Goal: Task Accomplishment & Management: Manage account settings

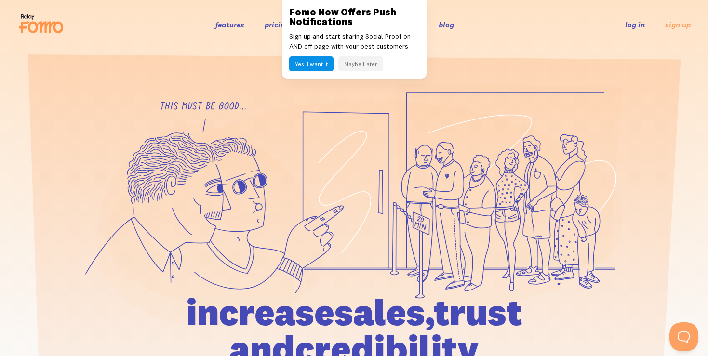
drag, startPoint x: 353, startPoint y: 65, endPoint x: 329, endPoint y: 70, distance: 24.2
click at [353, 65] on button "Maybe Later" at bounding box center [360, 63] width 44 height 15
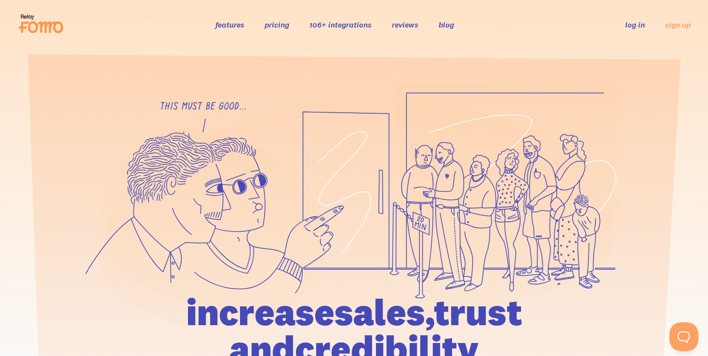
click at [636, 24] on link "log in" at bounding box center [635, 25] width 20 height 10
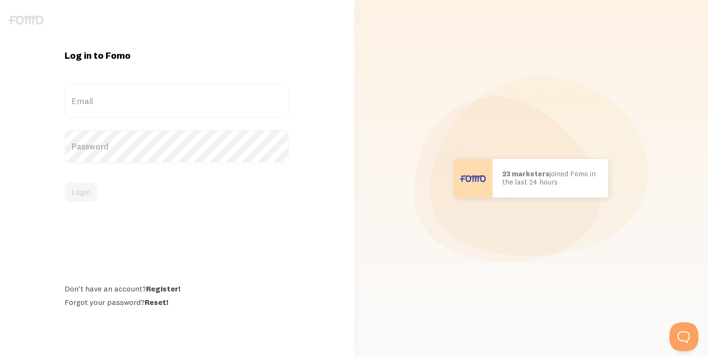
click at [146, 88] on label "Email" at bounding box center [177, 101] width 224 height 34
click at [146, 88] on input "Email" at bounding box center [177, 101] width 224 height 34
click at [127, 109] on label "Email" at bounding box center [177, 101] width 224 height 34
click at [127, 109] on input "Email" at bounding box center [177, 101] width 224 height 34
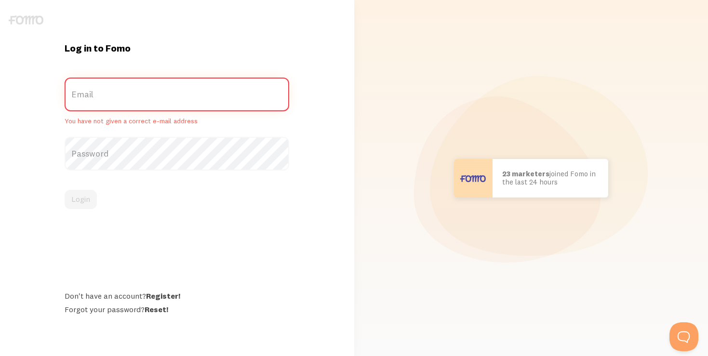
paste input "[PERSON_NAME][EMAIL_ADDRESS][DOMAIN_NAME]"
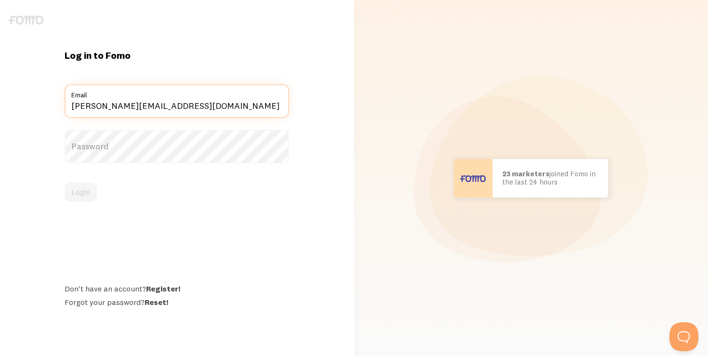
type input "[PERSON_NAME][EMAIL_ADDRESS][DOMAIN_NAME]"
click at [146, 151] on label "Password" at bounding box center [177, 147] width 224 height 34
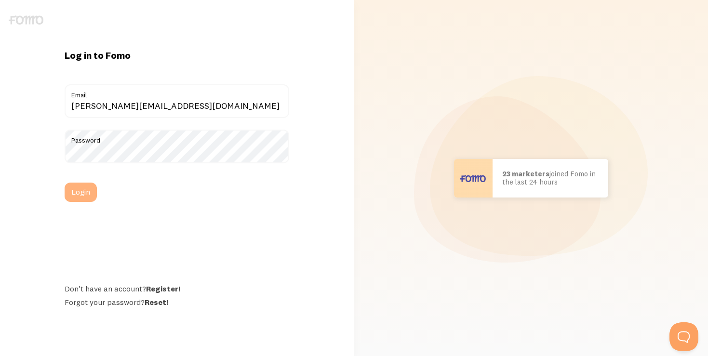
click at [87, 194] on button "Login" at bounding box center [81, 192] width 32 height 19
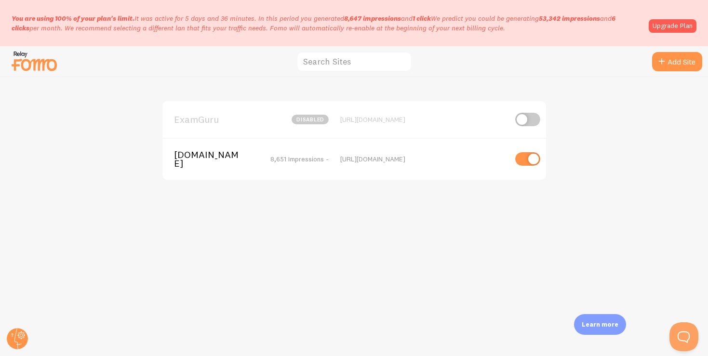
click at [233, 150] on span "[DOMAIN_NAME]" at bounding box center [213, 159] width 78 height 18
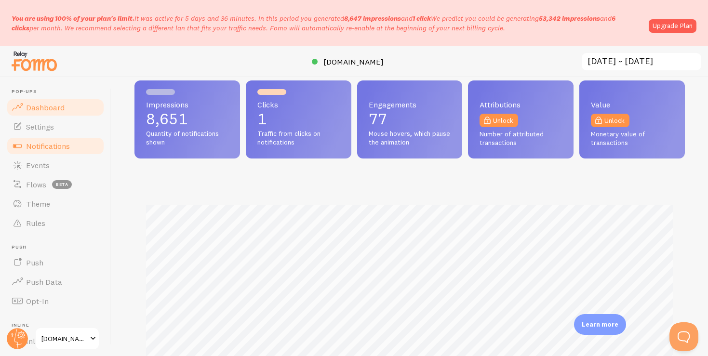
scroll to position [20, 0]
click at [118, 69] on div at bounding box center [354, 61] width 708 height 31
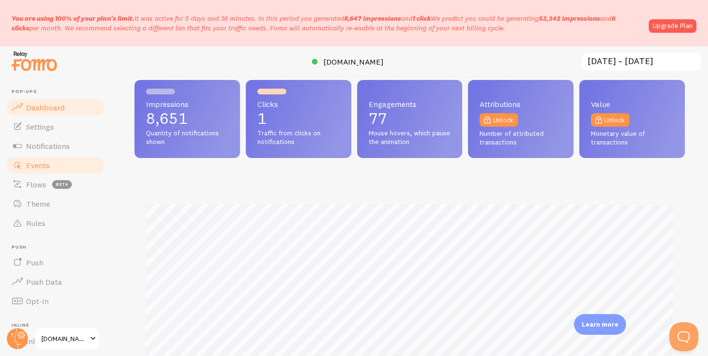
scroll to position [1, 0]
click at [33, 119] on link "Settings" at bounding box center [55, 125] width 99 height 19
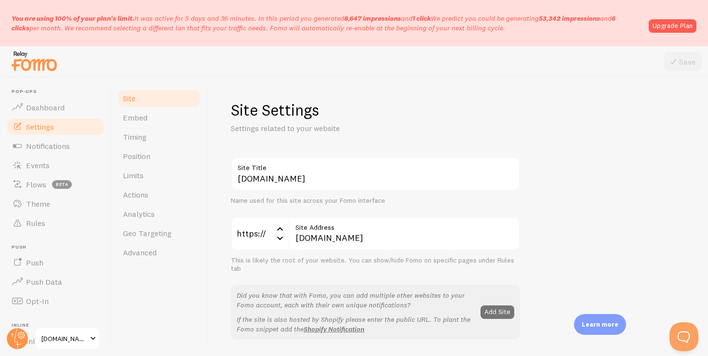
click at [57, 338] on span "[DOMAIN_NAME]" at bounding box center [64, 339] width 46 height 12
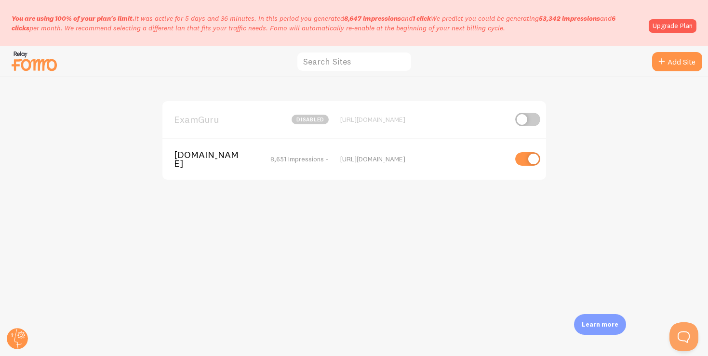
click at [302, 21] on p "You are using 100% of your plan's limit. It was active for 5 days and 36 minute…" at bounding box center [327, 22] width 631 height 19
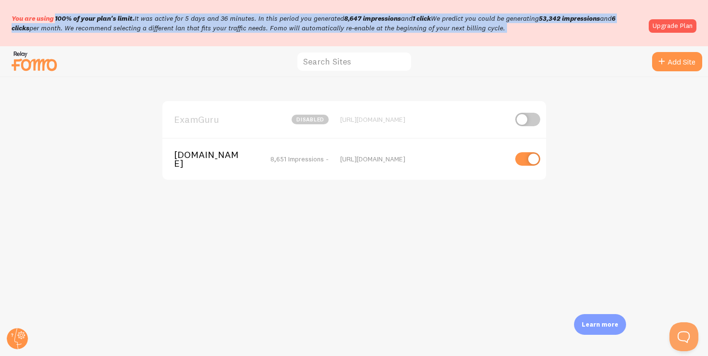
click at [302, 21] on p "You are using 100% of your plan's limit. It was active for 5 days and 36 minute…" at bounding box center [327, 22] width 631 height 19
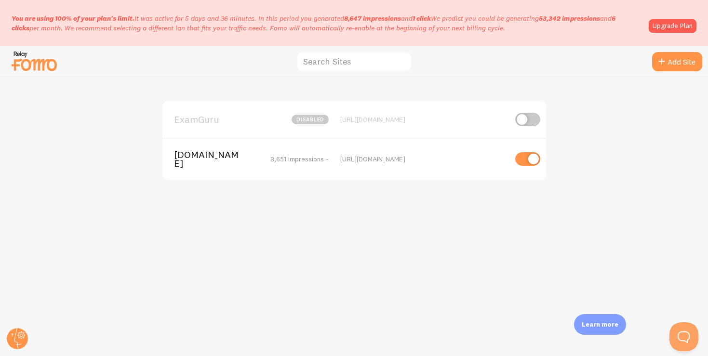
click at [253, 31] on p "You are using 100% of your plan's limit. It was active for 5 days and 36 minute…" at bounding box center [327, 22] width 631 height 19
click at [260, 23] on p "You are using 100% of your plan's limit. It was active for 5 days and 36 minute…" at bounding box center [327, 22] width 631 height 19
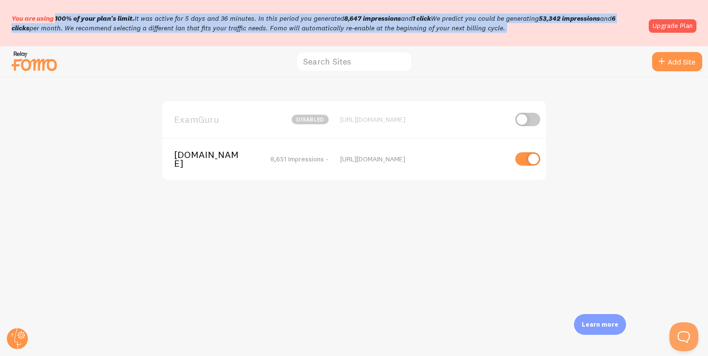
click at [260, 23] on p "You are using 100% of your plan's limit. It was active for 5 days and 36 minute…" at bounding box center [327, 22] width 631 height 19
click at [242, 31] on p "You are using 100% of your plan's limit. It was active for 5 days and 36 minute…" at bounding box center [327, 22] width 631 height 19
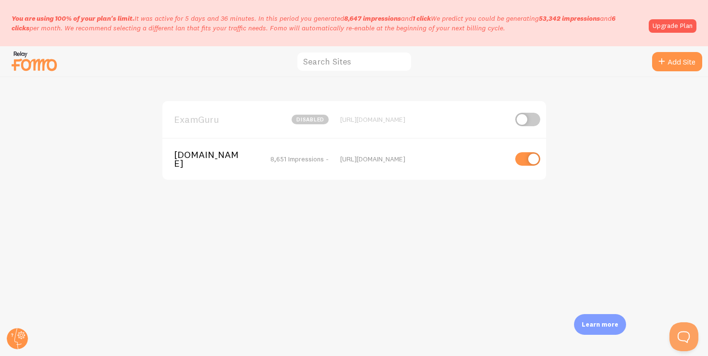
click at [190, 28] on p "You are using 100% of your plan's limit. It was active for 5 days and 36 minute…" at bounding box center [327, 22] width 631 height 19
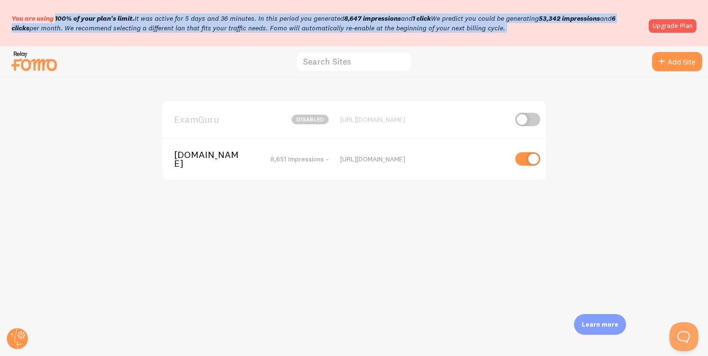
drag, startPoint x: 190, startPoint y: 28, endPoint x: 179, endPoint y: 44, distance: 19.7
click at [190, 28] on p "You are using 100% of your plan's limit. It was active for 5 days and 36 minute…" at bounding box center [327, 22] width 631 height 19
click at [179, 35] on div "You are using 100% of your plan's limit. It was active for 5 days and 36 minute…" at bounding box center [354, 23] width 708 height 46
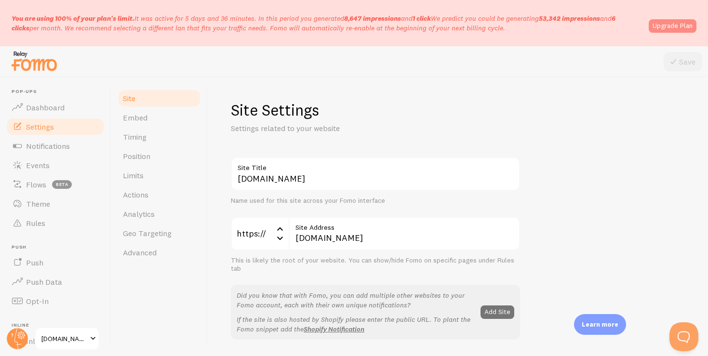
click at [663, 27] on link "Upgrade Plan" at bounding box center [672, 25] width 48 height 13
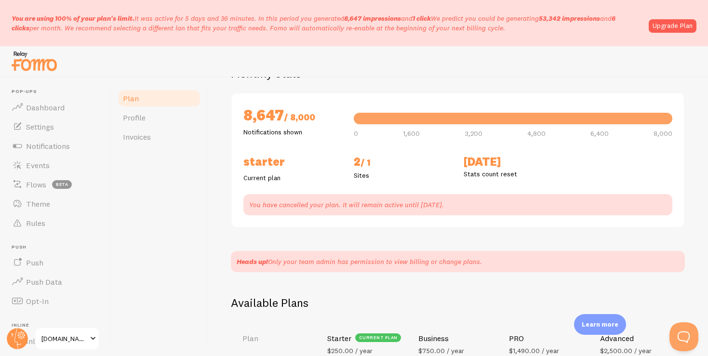
scroll to position [93, 0]
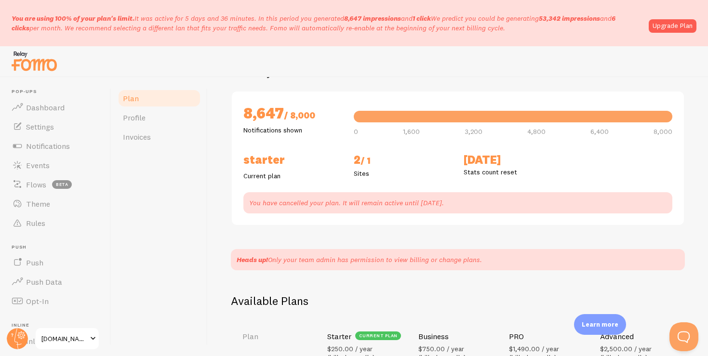
click at [385, 257] on p "Heads up! Only your team admin has permission to view billing or change plans." at bounding box center [358, 260] width 245 height 10
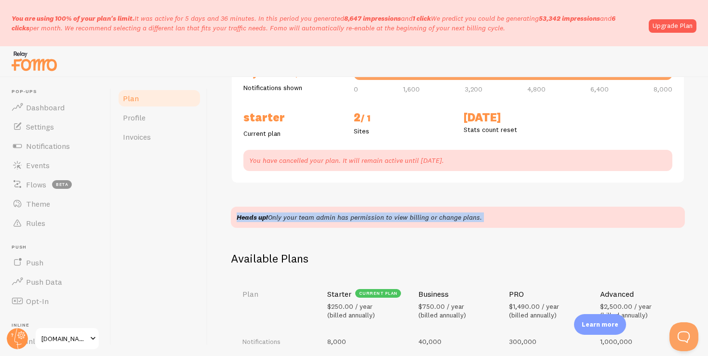
scroll to position [79, 0]
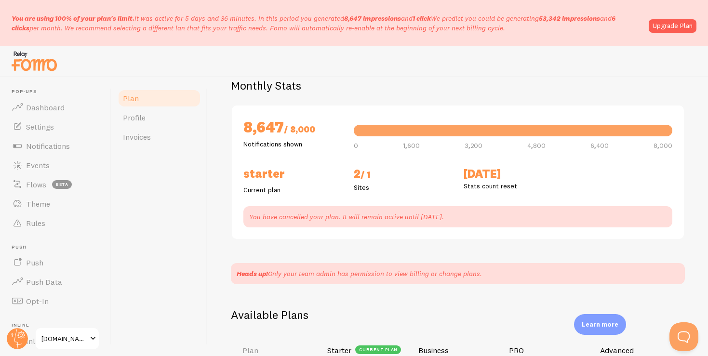
click at [235, 235] on div "8,647 / 8,000 Notifications shown 108.1% 0 1,600 3,200 4,800 6,400 8,000 Starte…" at bounding box center [458, 172] width 454 height 135
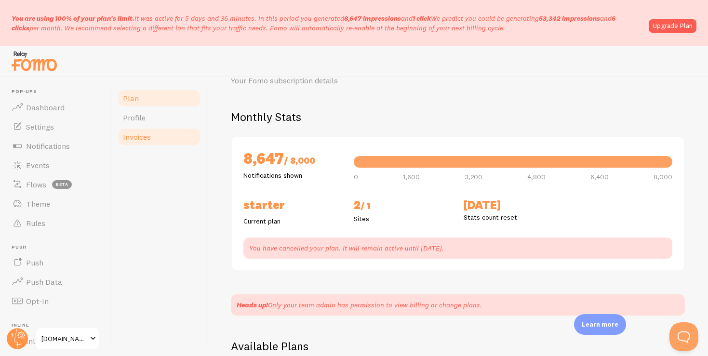
click at [155, 133] on link "Invoices" at bounding box center [159, 136] width 84 height 19
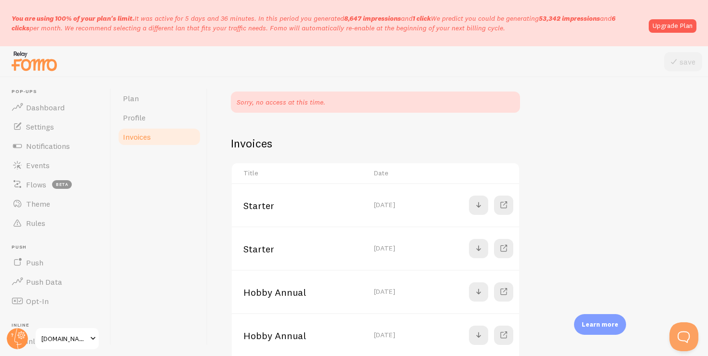
scroll to position [93, 0]
click at [478, 203] on span at bounding box center [478, 204] width 12 height 12
click at [379, 200] on td "[DATE]" at bounding box center [396, 203] width 56 height 43
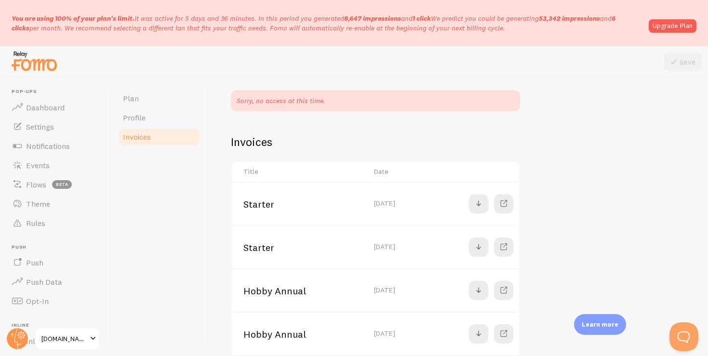
click at [362, 142] on h2 "Invoices" at bounding box center [458, 141] width 454 height 15
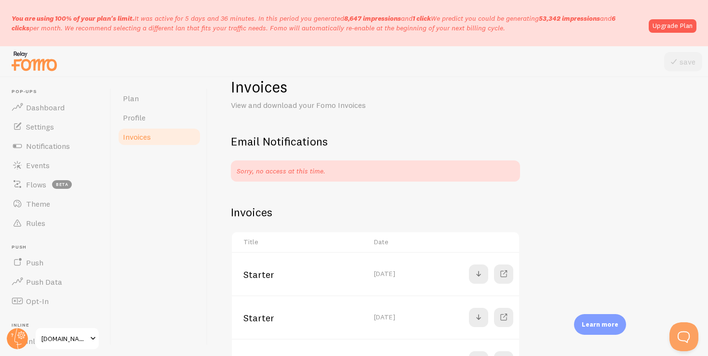
scroll to position [0, 0]
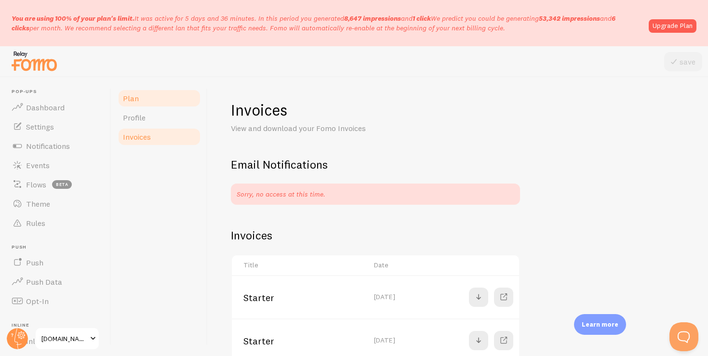
click at [151, 101] on link "Plan" at bounding box center [159, 98] width 84 height 19
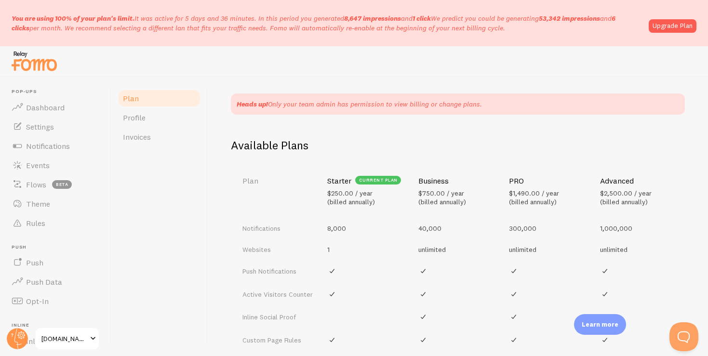
scroll to position [259, 0]
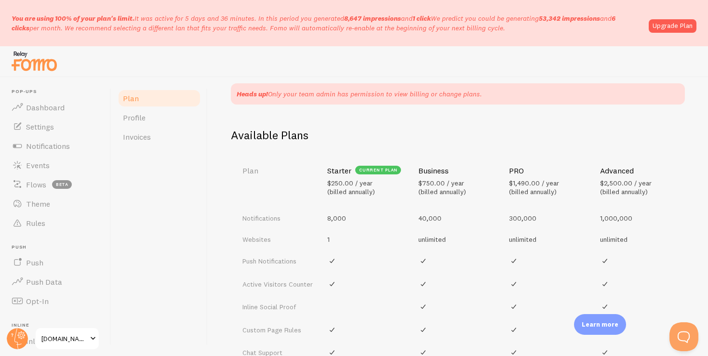
click at [349, 190] on span "$250.00 / year (billed annually)" at bounding box center [351, 187] width 48 height 17
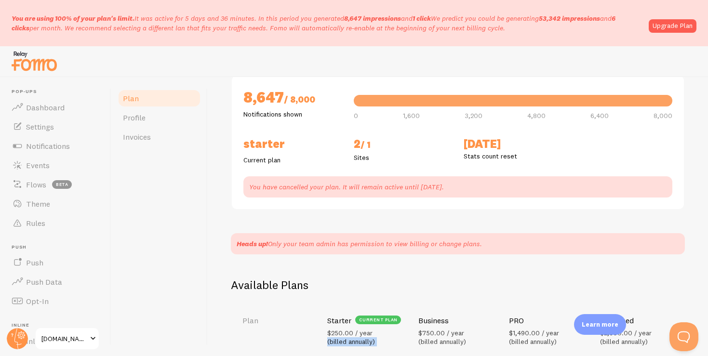
scroll to position [74, 0]
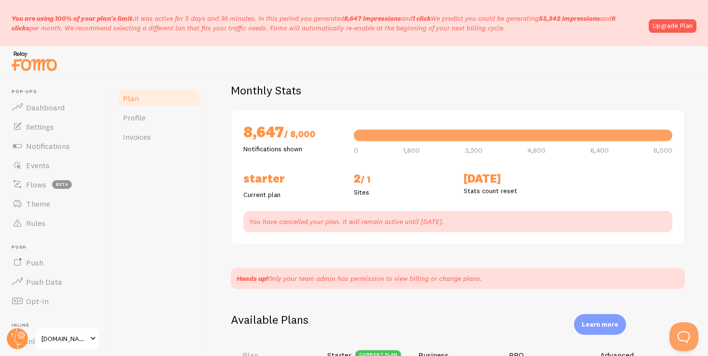
click at [356, 179] on h2 "2 / 1" at bounding box center [403, 179] width 99 height 16
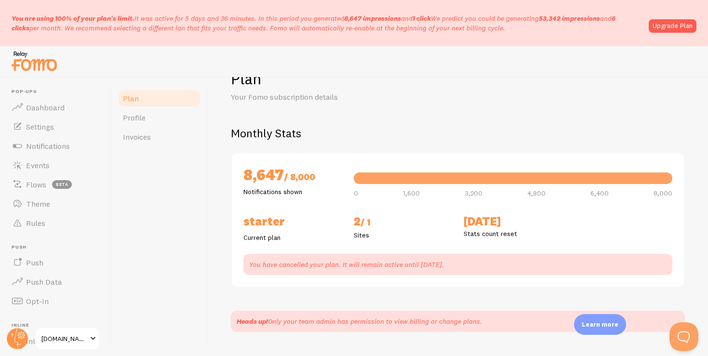
scroll to position [26, 0]
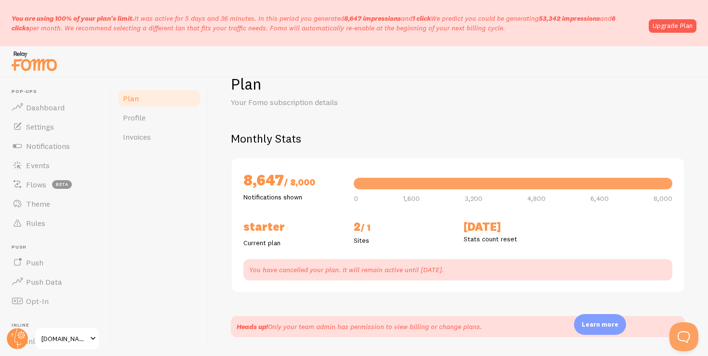
click at [277, 181] on h2 "8,647 / 8,000" at bounding box center [292, 181] width 99 height 22
drag, startPoint x: 277, startPoint y: 181, endPoint x: 298, endPoint y: 163, distance: 26.6
click at [277, 181] on h2 "8,647 / 8,000" at bounding box center [292, 181] width 99 height 22
click at [352, 135] on h2 "Monthly Stats" at bounding box center [458, 138] width 454 height 15
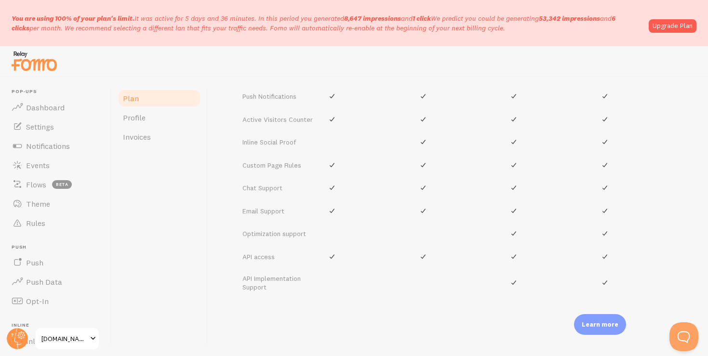
scroll to position [205, 0]
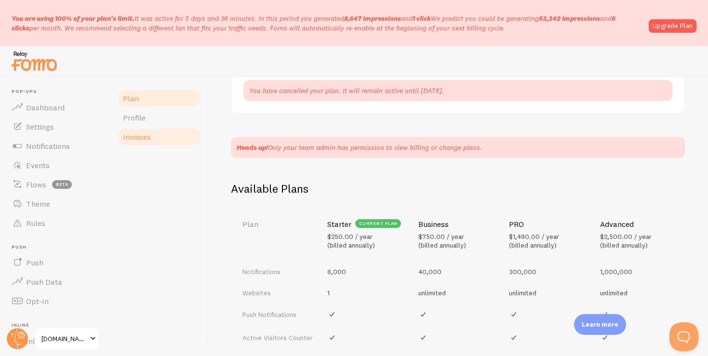
drag, startPoint x: 148, startPoint y: 130, endPoint x: 179, endPoint y: 136, distance: 31.5
click at [148, 130] on link "Invoices" at bounding box center [159, 136] width 84 height 19
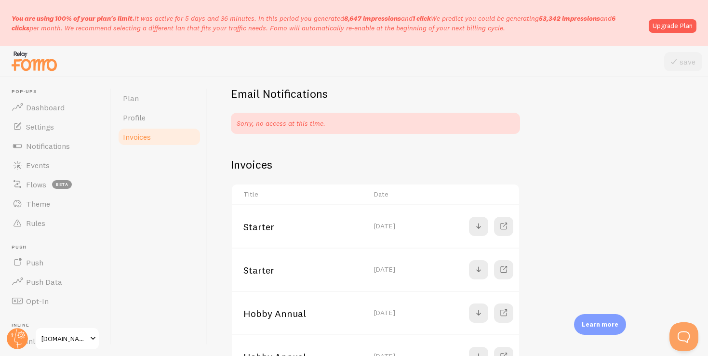
scroll to position [86, 0]
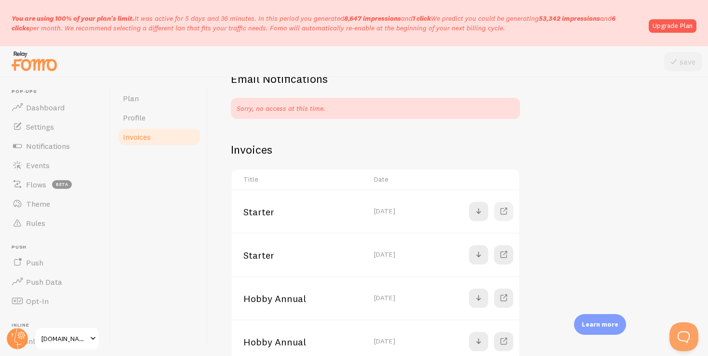
click at [503, 211] on span at bounding box center [504, 212] width 12 height 12
click at [158, 96] on link "Plan" at bounding box center [159, 98] width 84 height 19
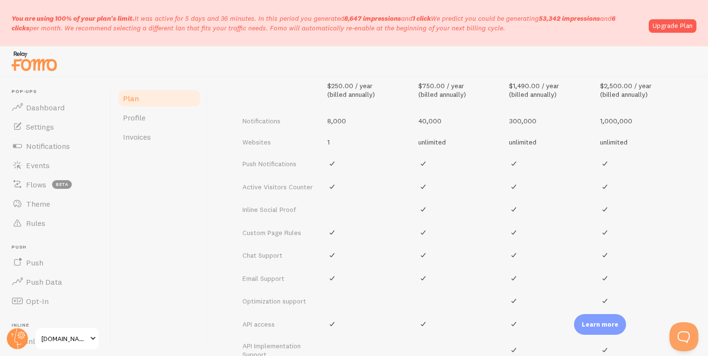
scroll to position [397, 0]
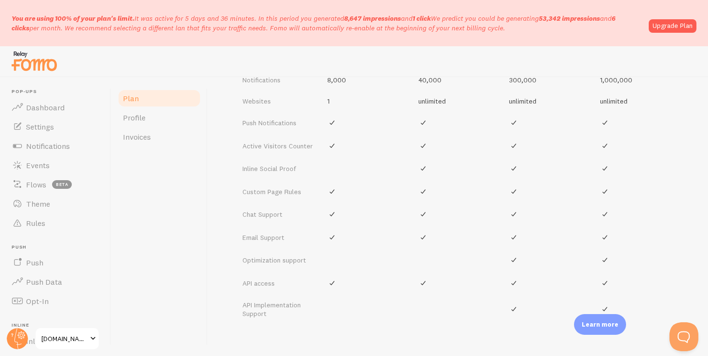
click at [265, 175] on td "Inline Social Proof" at bounding box center [276, 168] width 91 height 23
click at [271, 165] on td "Inline Social Proof" at bounding box center [276, 168] width 91 height 23
click at [278, 198] on td "Custom Page Rules" at bounding box center [276, 191] width 91 height 23
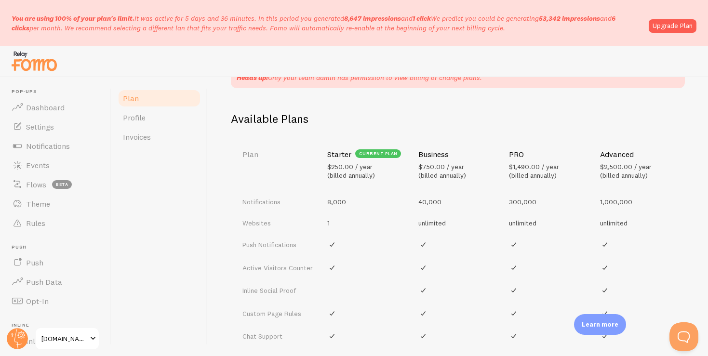
scroll to position [181, 0]
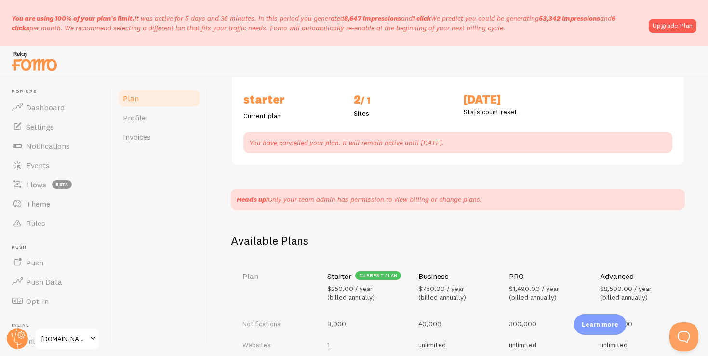
scroll to position [124, 0]
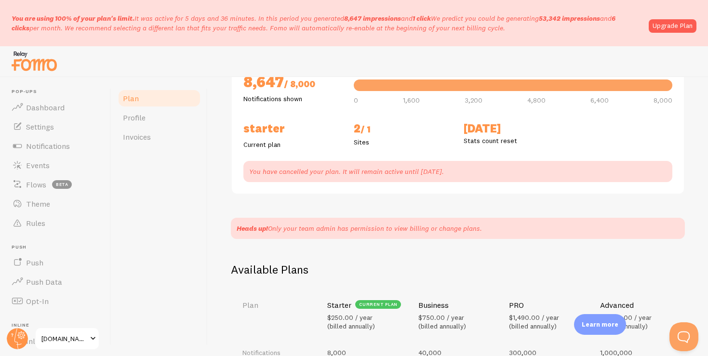
click at [346, 174] on p "You have cancelled your plan. It will remain active until [DATE]." at bounding box center [457, 172] width 417 height 10
click at [455, 171] on p "You have cancelled your plan. It will remain active until [DATE]." at bounding box center [457, 172] width 417 height 10
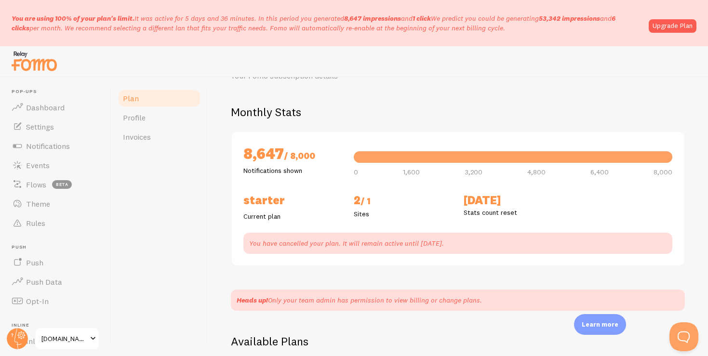
scroll to position [53, 0]
click at [483, 200] on h2 "[DATE]" at bounding box center [512, 199] width 99 height 15
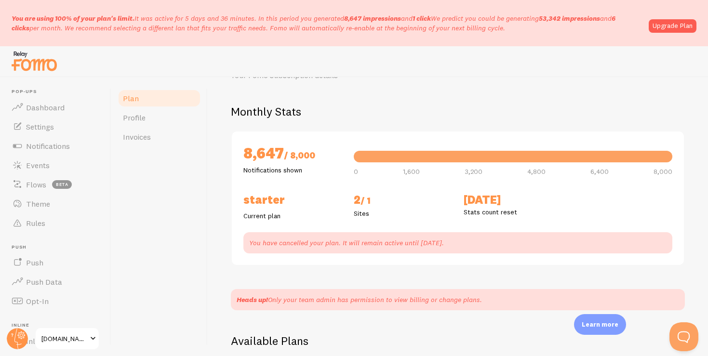
click at [527, 211] on p "Stats count reset" at bounding box center [512, 212] width 99 height 10
click at [282, 155] on h2 "8,647 / 8,000" at bounding box center [292, 154] width 99 height 22
click at [304, 238] on p "You have cancelled your plan. It will remain active until [DATE]." at bounding box center [457, 243] width 417 height 10
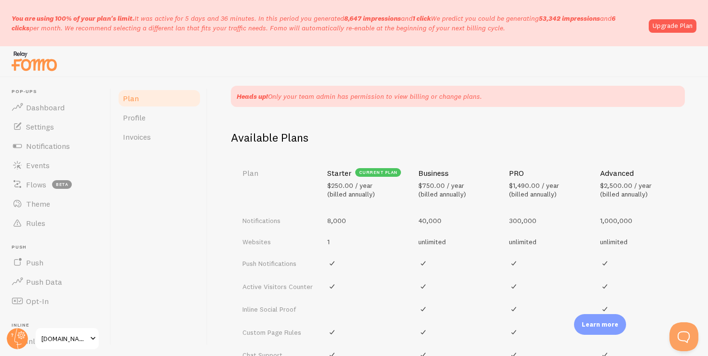
scroll to position [326, 0]
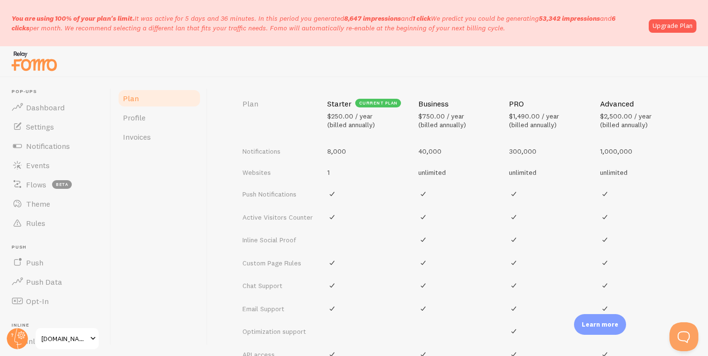
click at [426, 150] on td "40,000" at bounding box center [457, 151] width 91 height 21
click at [431, 173] on td "unlimited" at bounding box center [457, 172] width 91 height 21
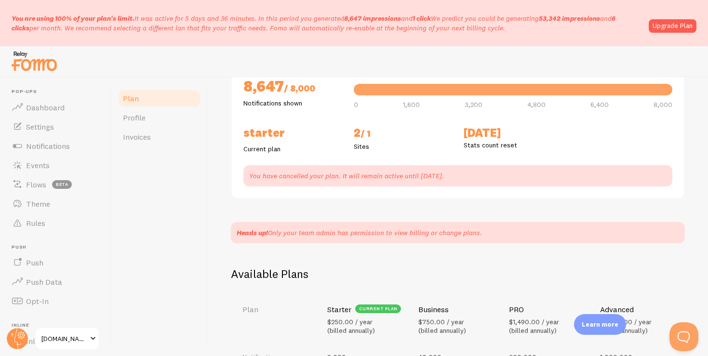
scroll to position [0, 0]
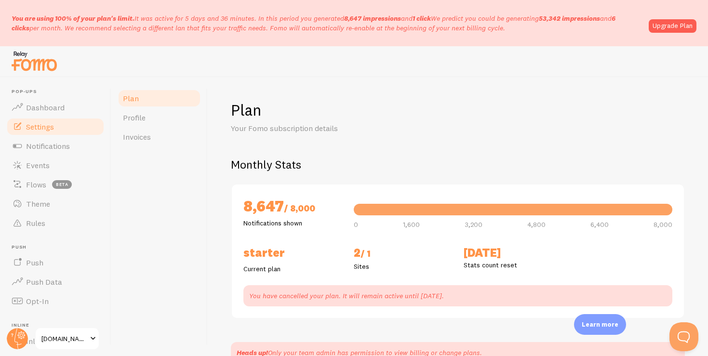
click at [35, 127] on span "Settings" at bounding box center [40, 127] width 28 height 10
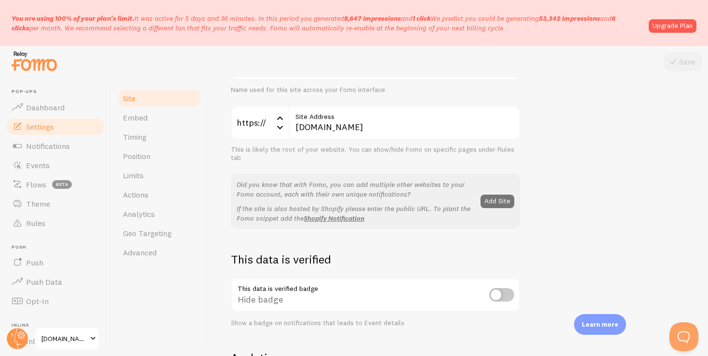
scroll to position [125, 0]
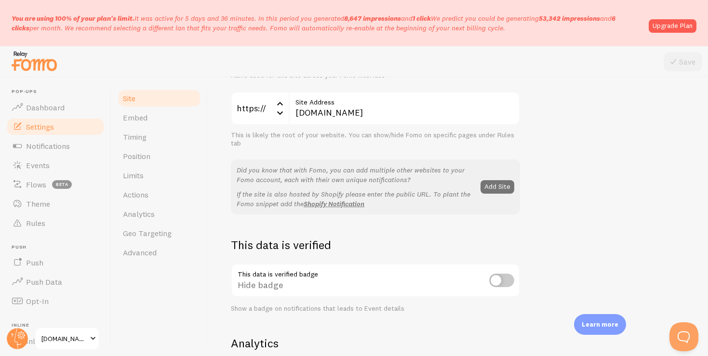
click at [343, 169] on p "Did you know that with Fomo, you can add multiple other websites to your Fomo a…" at bounding box center [355, 174] width 238 height 19
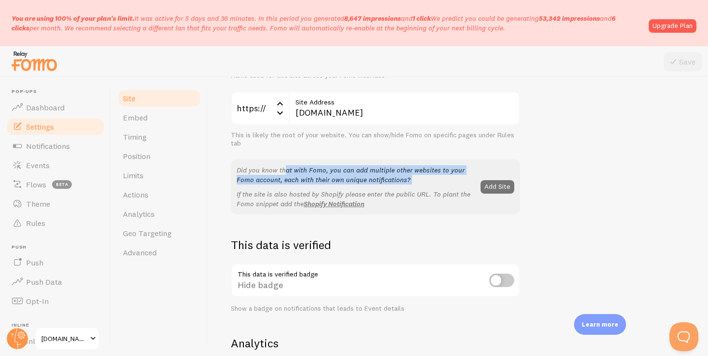
click at [343, 169] on p "Did you know that with Fomo, you can add multiple other websites to your Fomo a…" at bounding box center [355, 174] width 238 height 19
click at [341, 149] on div "comquestmed.com Site Title Name used for this site across your Fomo interface h…" at bounding box center [375, 123] width 289 height 183
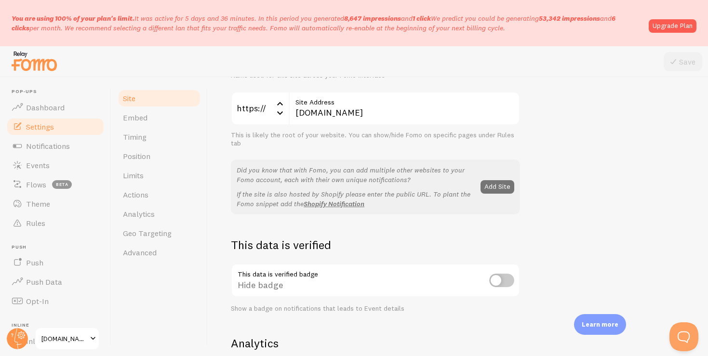
click at [323, 136] on div "This is likely the root of your website. You can show/hide Fomo on specific pag…" at bounding box center [375, 139] width 289 height 17
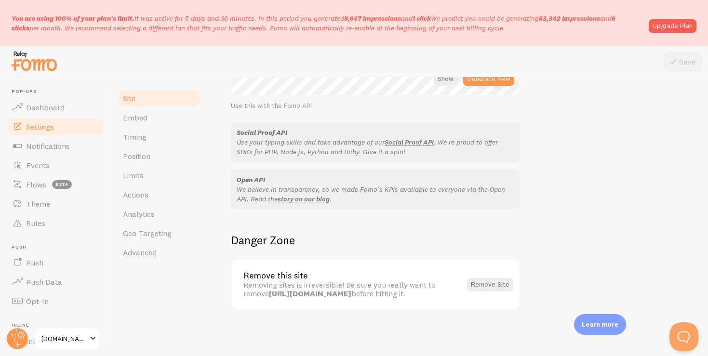
scroll to position [600, 0]
click at [137, 116] on span "Embed" at bounding box center [135, 118] width 25 height 10
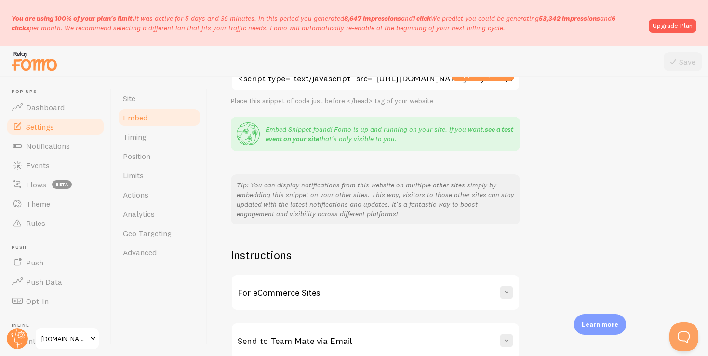
scroll to position [160, 0]
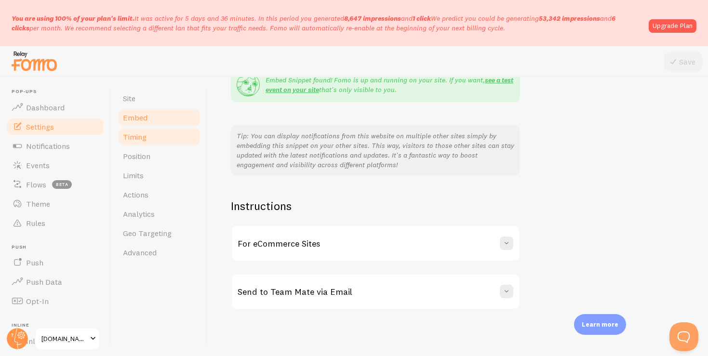
click at [152, 140] on link "Timing" at bounding box center [159, 136] width 84 height 19
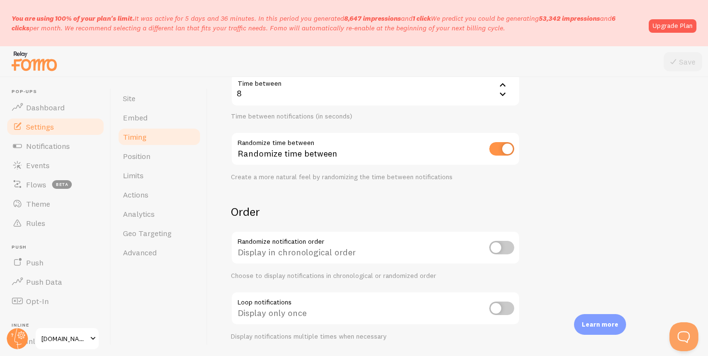
scroll to position [261, 0]
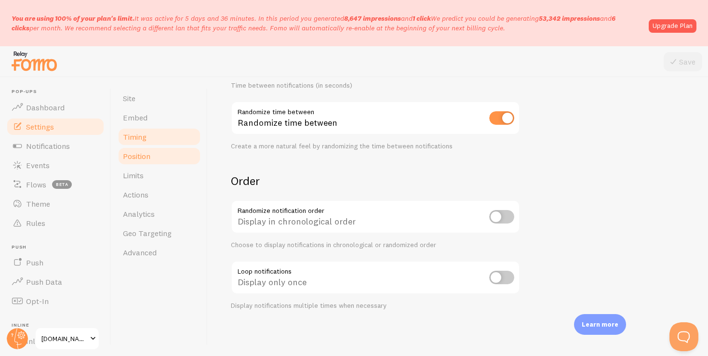
click at [153, 151] on link "Position" at bounding box center [159, 155] width 84 height 19
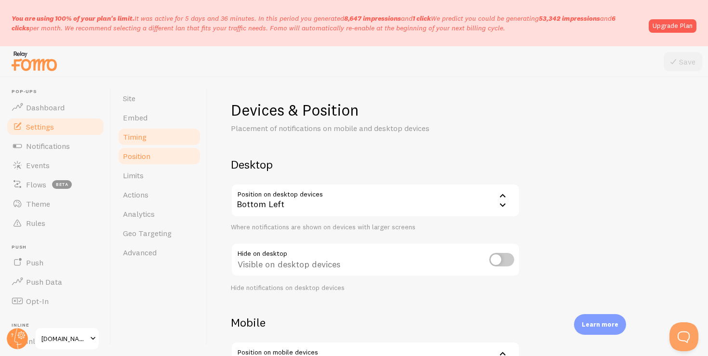
click at [153, 144] on link "Timing" at bounding box center [159, 136] width 84 height 19
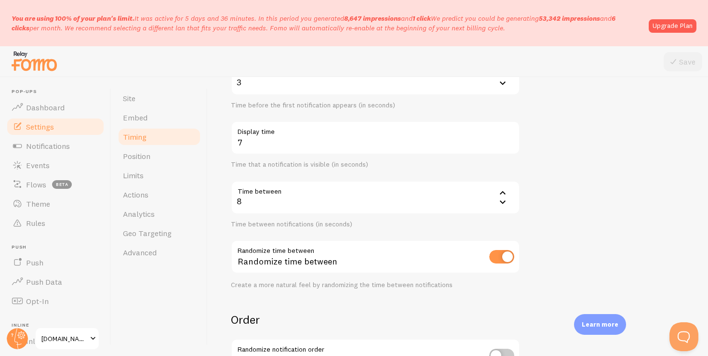
scroll to position [261, 0]
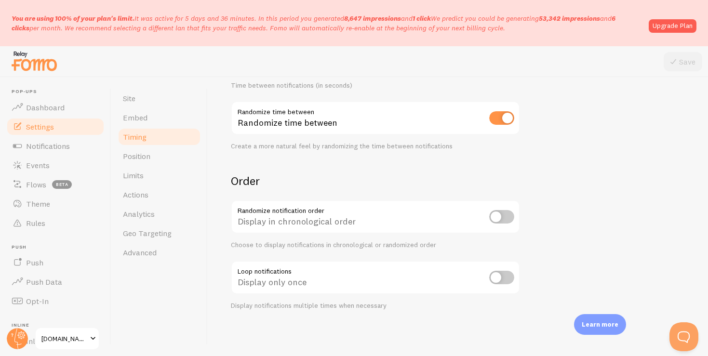
click at [503, 282] on input "checkbox" at bounding box center [501, 277] width 25 height 13
checkbox input "false"
click at [149, 163] on link "Position" at bounding box center [159, 155] width 84 height 19
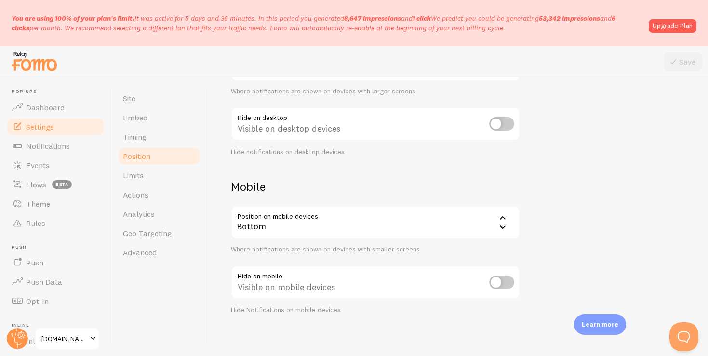
scroll to position [141, 0]
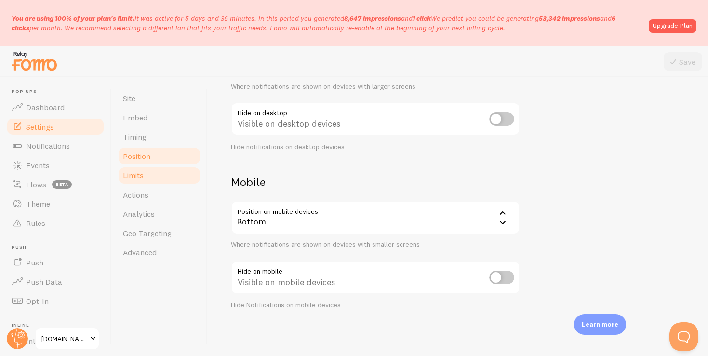
drag, startPoint x: 139, startPoint y: 173, endPoint x: 151, endPoint y: 175, distance: 12.1
click at [139, 173] on span "Limits" at bounding box center [133, 175] width 21 height 10
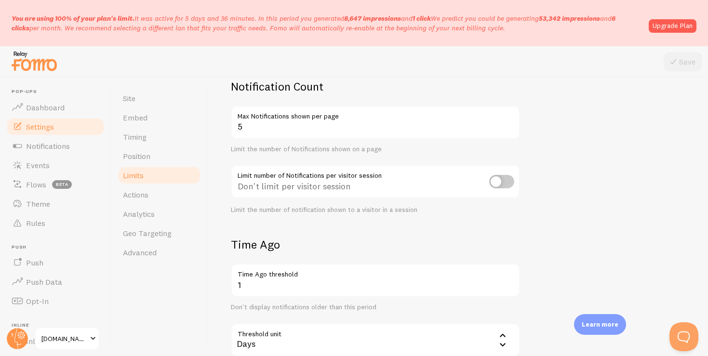
scroll to position [79, 0]
click at [493, 178] on input "checkbox" at bounding box center [501, 180] width 25 height 13
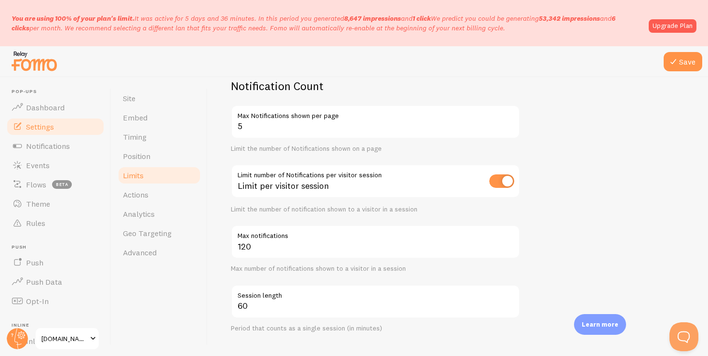
click at [506, 185] on input "checkbox" at bounding box center [501, 180] width 25 height 13
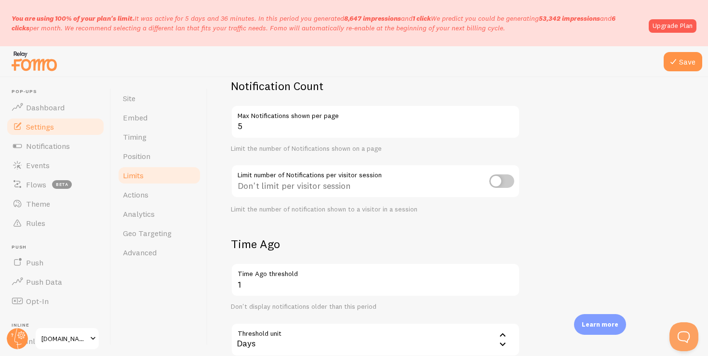
click at [506, 185] on input "checkbox" at bounding box center [501, 180] width 25 height 13
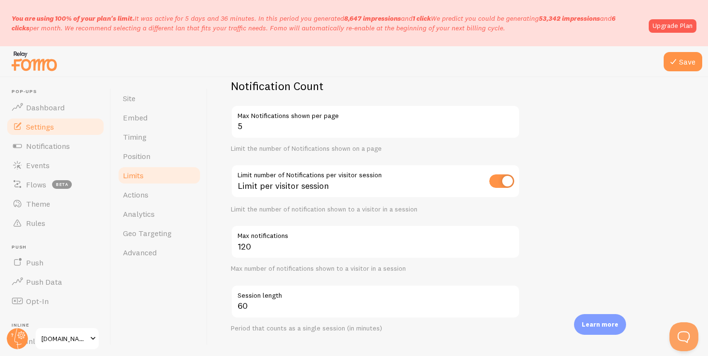
click at [506, 185] on input "checkbox" at bounding box center [501, 180] width 25 height 13
checkbox input "false"
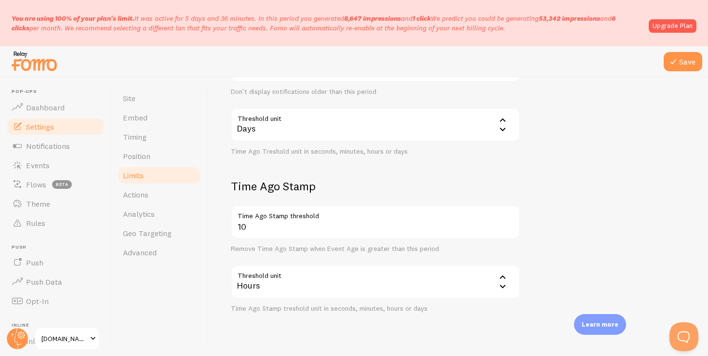
scroll to position [315, 0]
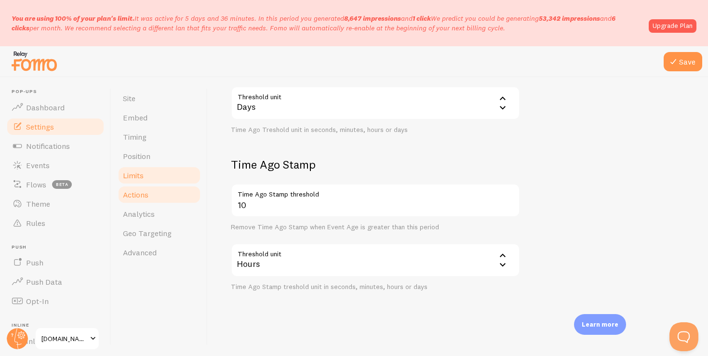
click at [152, 191] on link "Actions" at bounding box center [159, 194] width 84 height 19
